Goal: Transaction & Acquisition: Purchase product/service

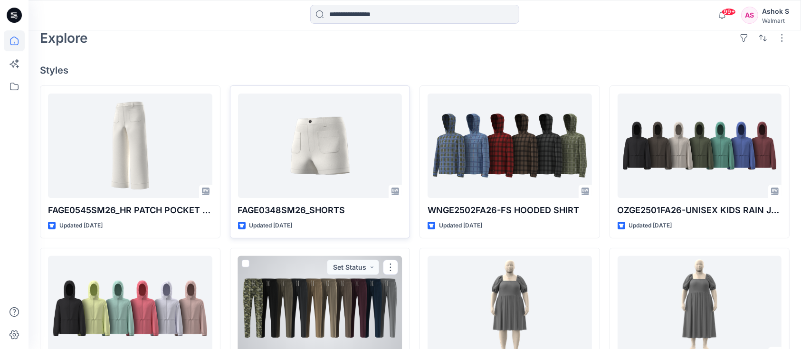
scroll to position [126, 0]
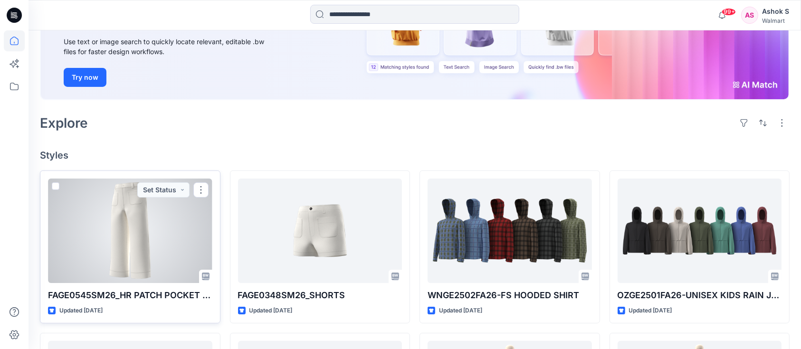
click at [113, 250] on div at bounding box center [130, 231] width 164 height 105
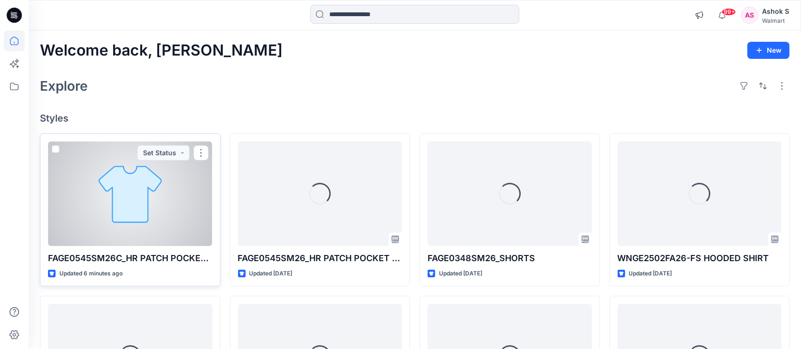
click at [169, 220] on div at bounding box center [130, 194] width 164 height 105
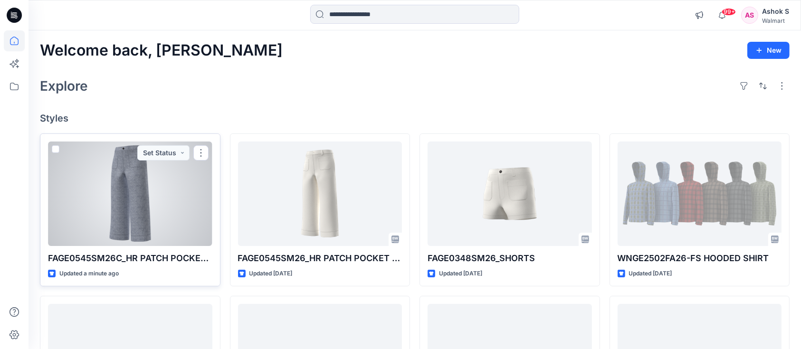
click at [146, 208] on div at bounding box center [130, 194] width 164 height 105
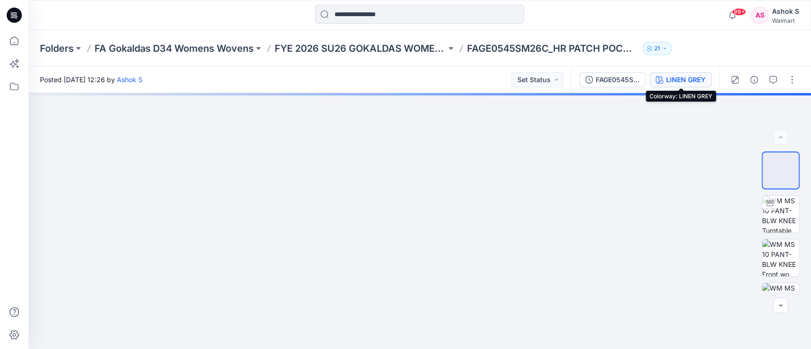
click at [685, 79] on div "LINEN GREY" at bounding box center [685, 80] width 39 height 10
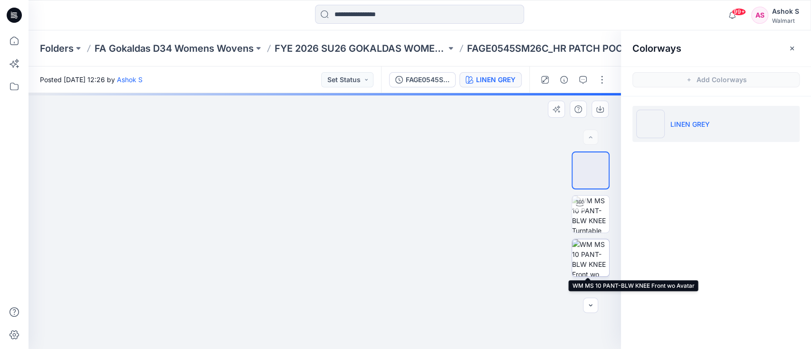
click at [582, 251] on img at bounding box center [590, 258] width 37 height 37
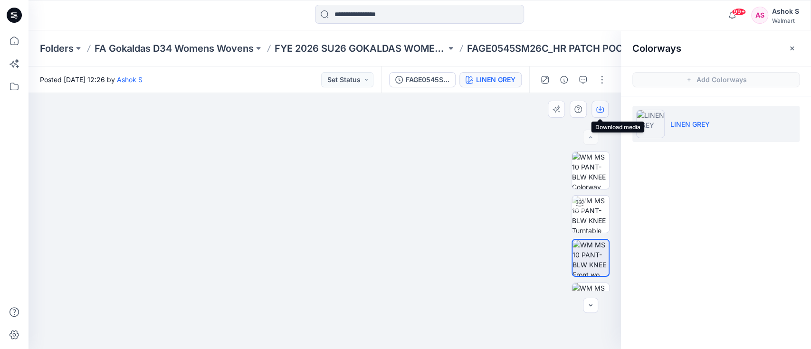
click at [600, 108] on icon "button" at bounding box center [600, 108] width 4 height 5
